Goal: Contribute content: Contribute content

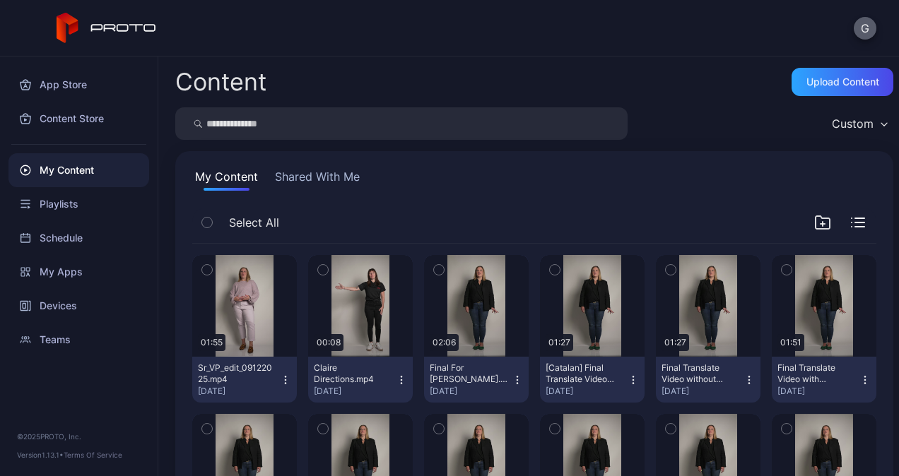
click at [860, 24] on button "G" at bounding box center [864, 28] width 23 height 23
click at [800, 25] on div "G" at bounding box center [449, 28] width 899 height 57
click at [80, 21] on icon at bounding box center [107, 28] width 100 height 31
click at [75, 24] on icon at bounding box center [68, 24] width 22 height 22
click at [49, 209] on div "Playlists" at bounding box center [78, 204] width 141 height 34
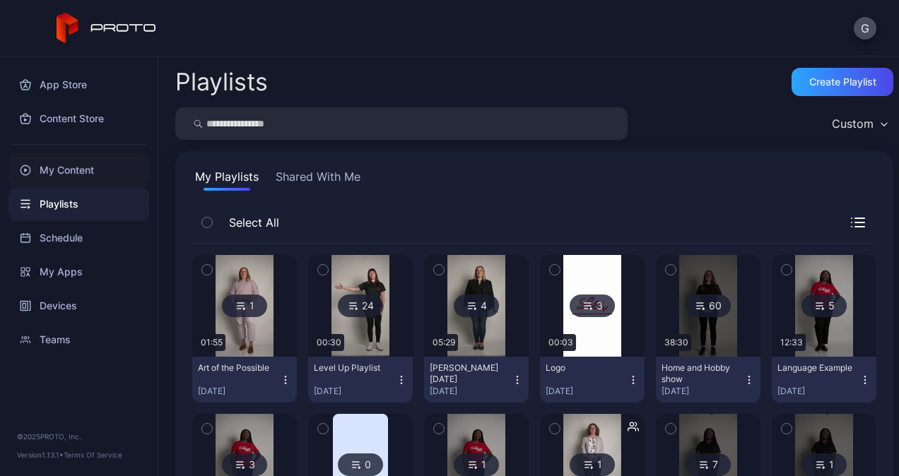
click at [48, 168] on div "My Content" at bounding box center [78, 170] width 141 height 34
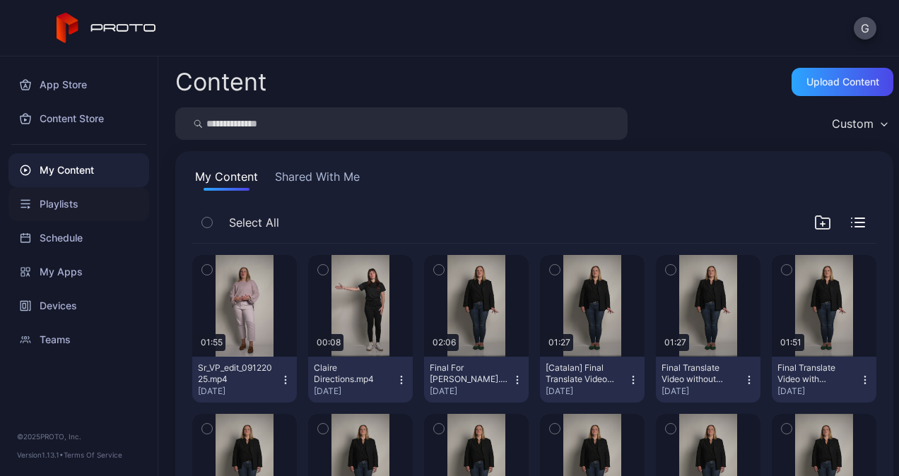
click at [54, 201] on div "Playlists" at bounding box center [78, 204] width 141 height 34
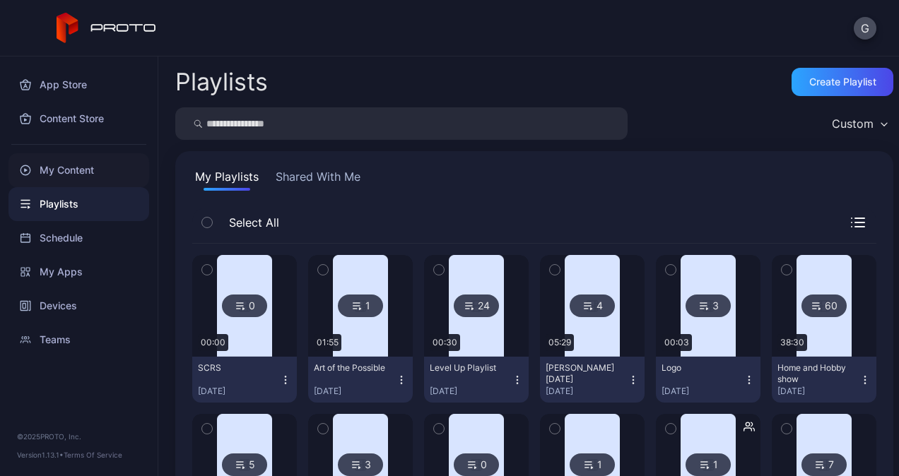
click at [56, 173] on div "My Content" at bounding box center [78, 170] width 141 height 34
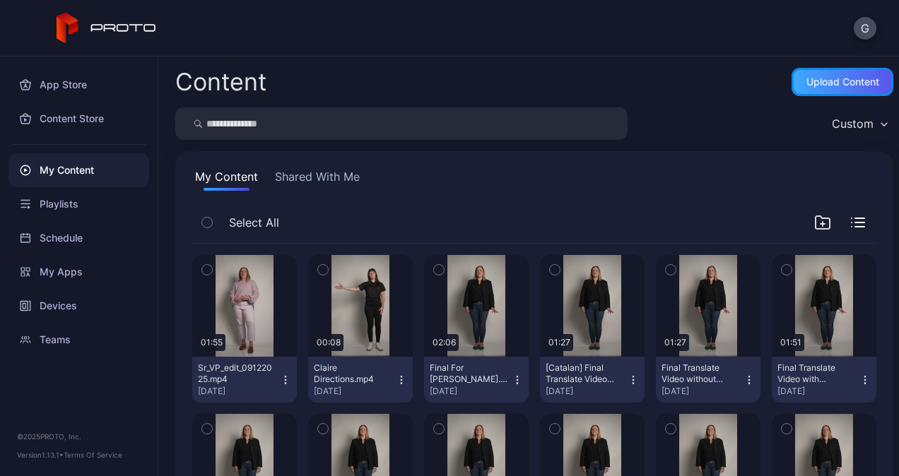
click at [809, 91] on div "Upload Content" at bounding box center [842, 82] width 102 height 28
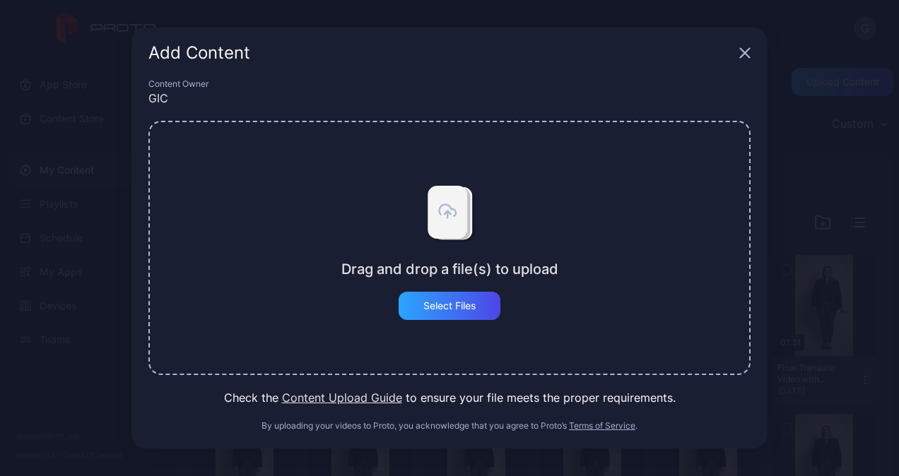
click at [743, 52] on icon "button" at bounding box center [744, 52] width 11 height 11
